Goal: Information Seeking & Learning: Learn about a topic

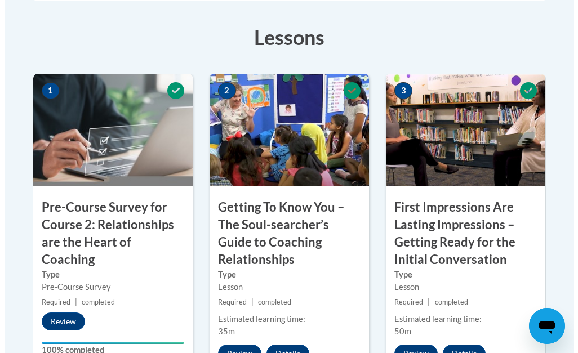
scroll to position [360, 0]
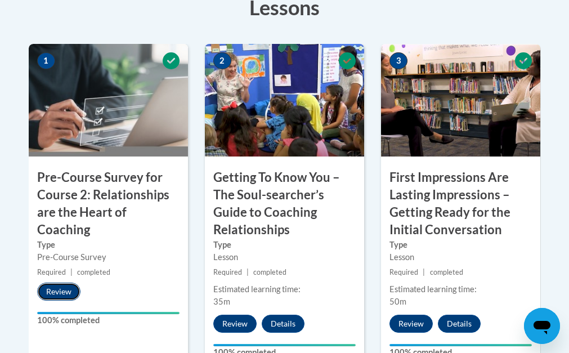
click at [55, 283] on button "Review" at bounding box center [58, 292] width 43 height 18
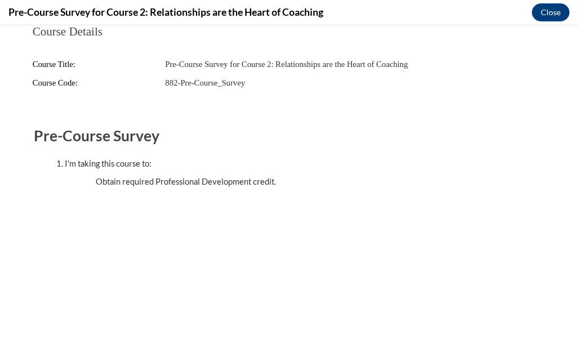
scroll to position [0, 0]
click at [107, 144] on h2 "Pre-Course Survey" at bounding box center [289, 136] width 510 height 21
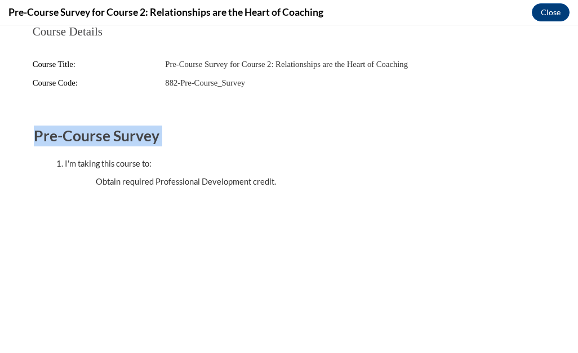
click at [107, 144] on h2 "Pre-Course Survey" at bounding box center [289, 136] width 510 height 21
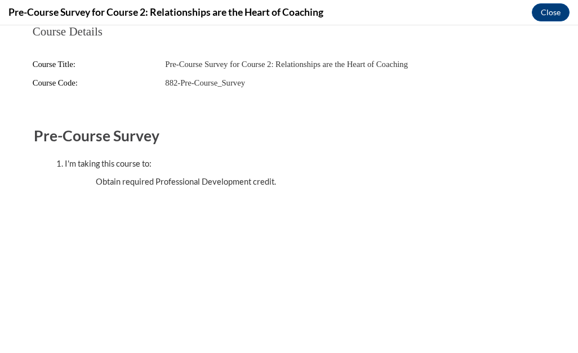
drag, startPoint x: 389, startPoint y: 71, endPoint x: 428, endPoint y: 110, distance: 54.9
click at [428, 110] on div "Course Details Course Title: Pre-Course Survey for Course 2: Relationships are …" at bounding box center [289, 68] width 546 height 86
click at [65, 64] on span "Course Title:" at bounding box center [54, 64] width 43 height 9
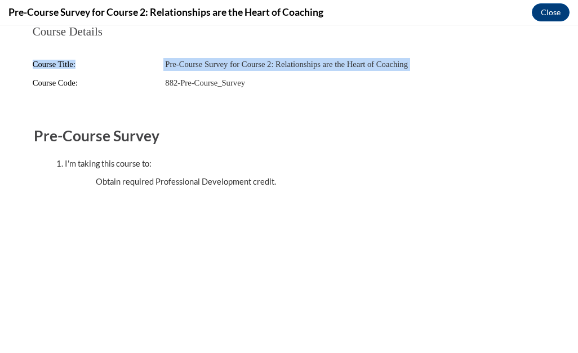
click at [65, 64] on span "Course Title:" at bounding box center [54, 64] width 43 height 9
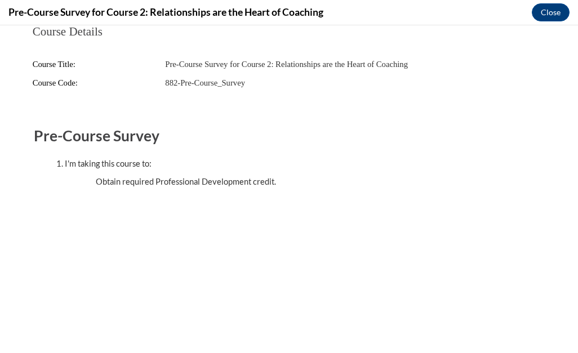
click at [16, 213] on div "Course Details Course Title: Pre-Course Survey for Course 2: Relationships are …" at bounding box center [289, 144] width 546 height 239
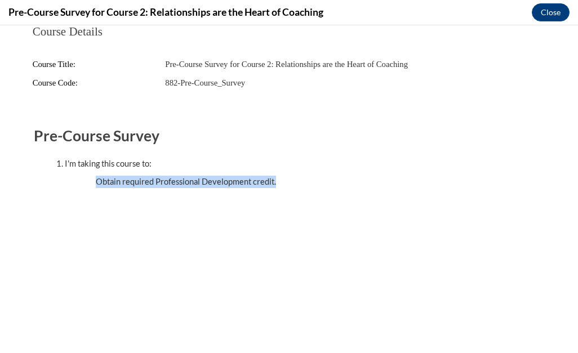
click at [16, 213] on div "Course Details Course Title: Pre-Course Survey for Course 2: Relationships are …" at bounding box center [289, 144] width 546 height 239
drag, startPoint x: 573, startPoint y: 31, endPoint x: 507, endPoint y: 35, distance: 65.5
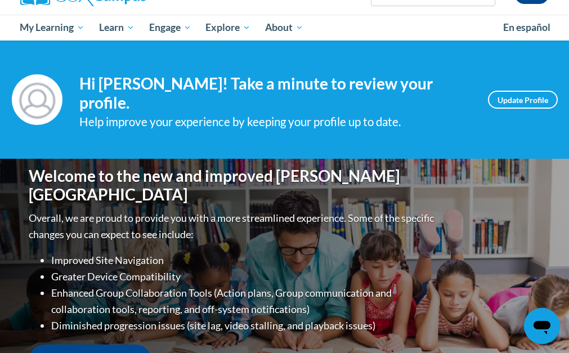
scroll to position [113, 0]
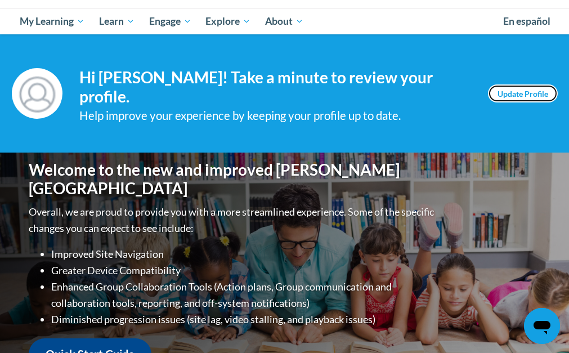
click at [521, 88] on link "Update Profile" at bounding box center [523, 93] width 70 height 18
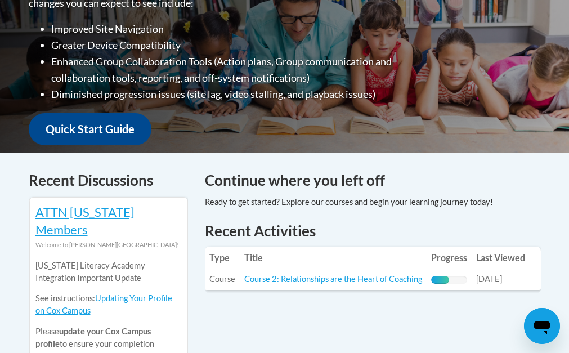
scroll to position [360, 0]
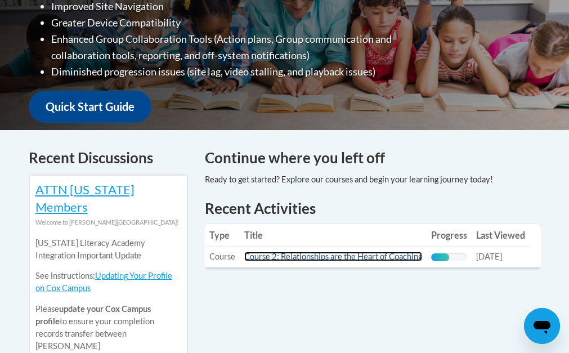
click at [359, 258] on link "Course 2: Relationships are the Heart of Coaching" at bounding box center [333, 257] width 178 height 10
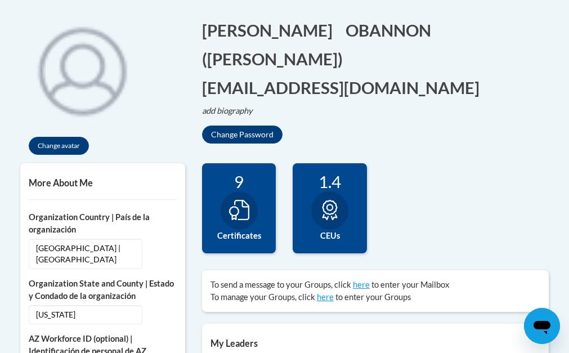
scroll to position [248, 0]
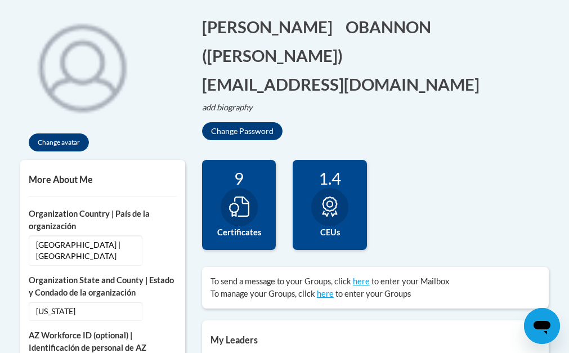
click at [242, 205] on icon at bounding box center [239, 206] width 20 height 20
click at [229, 219] on div at bounding box center [239, 207] width 37 height 38
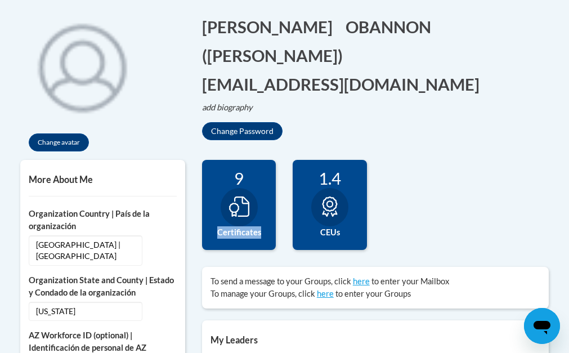
click at [229, 219] on div at bounding box center [239, 207] width 37 height 38
drag, startPoint x: 229, startPoint y: 219, endPoint x: 327, endPoint y: 199, distance: 99.9
click at [327, 199] on div "84 Completions 9 Certificates 1.4 CEUs 0" at bounding box center [376, 213] width 364 height 107
click at [327, 199] on icon at bounding box center [330, 206] width 20 height 20
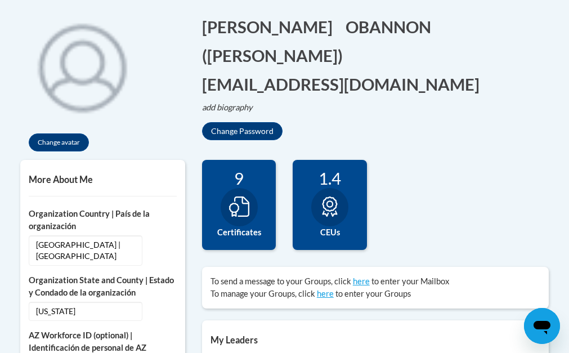
click at [327, 199] on icon at bounding box center [330, 206] width 20 height 20
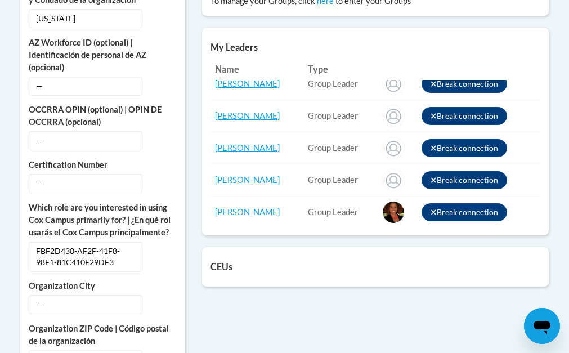
scroll to position [0, 0]
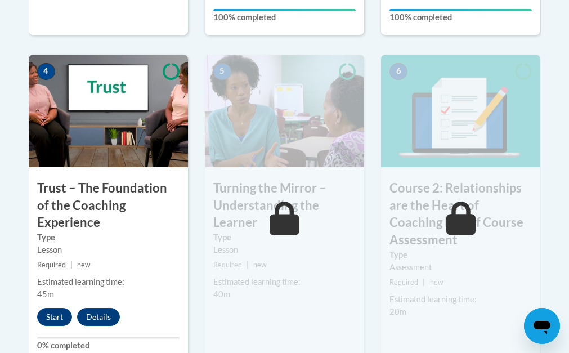
scroll to position [705, 0]
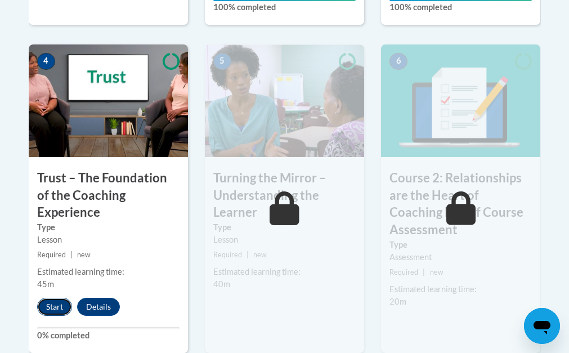
click at [59, 298] on button "Start" at bounding box center [54, 307] width 35 height 18
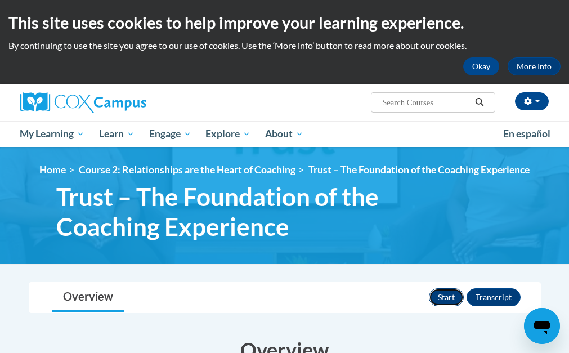
click at [439, 299] on button "Start" at bounding box center [446, 297] width 35 height 18
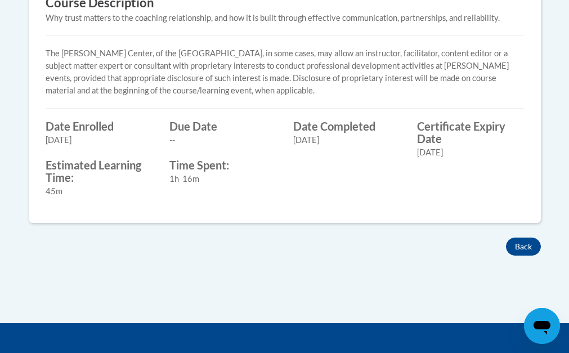
scroll to position [533, 0]
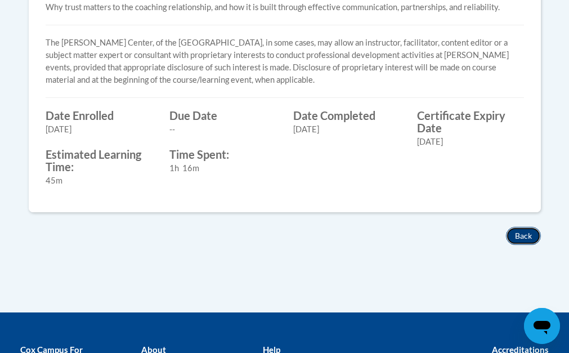
click at [516, 236] on button "Back" at bounding box center [523, 236] width 35 height 18
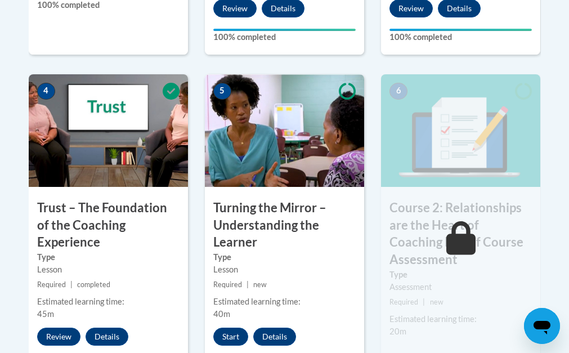
scroll to position [698, 0]
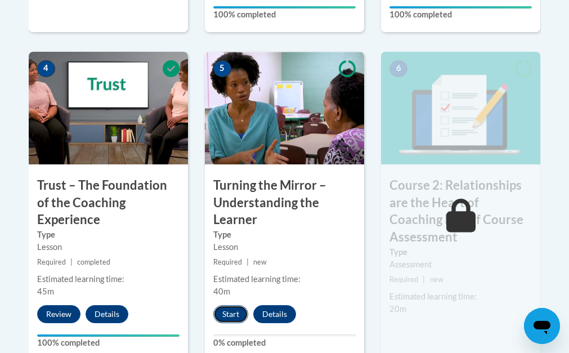
click at [234, 314] on button "Start" at bounding box center [230, 314] width 35 height 18
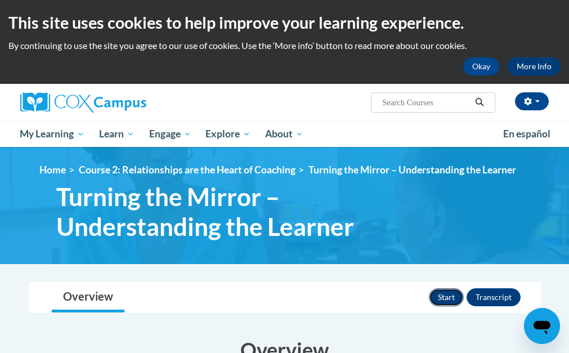
click at [448, 297] on button "Start" at bounding box center [446, 297] width 35 height 18
